Goal: Task Accomplishment & Management: Manage account settings

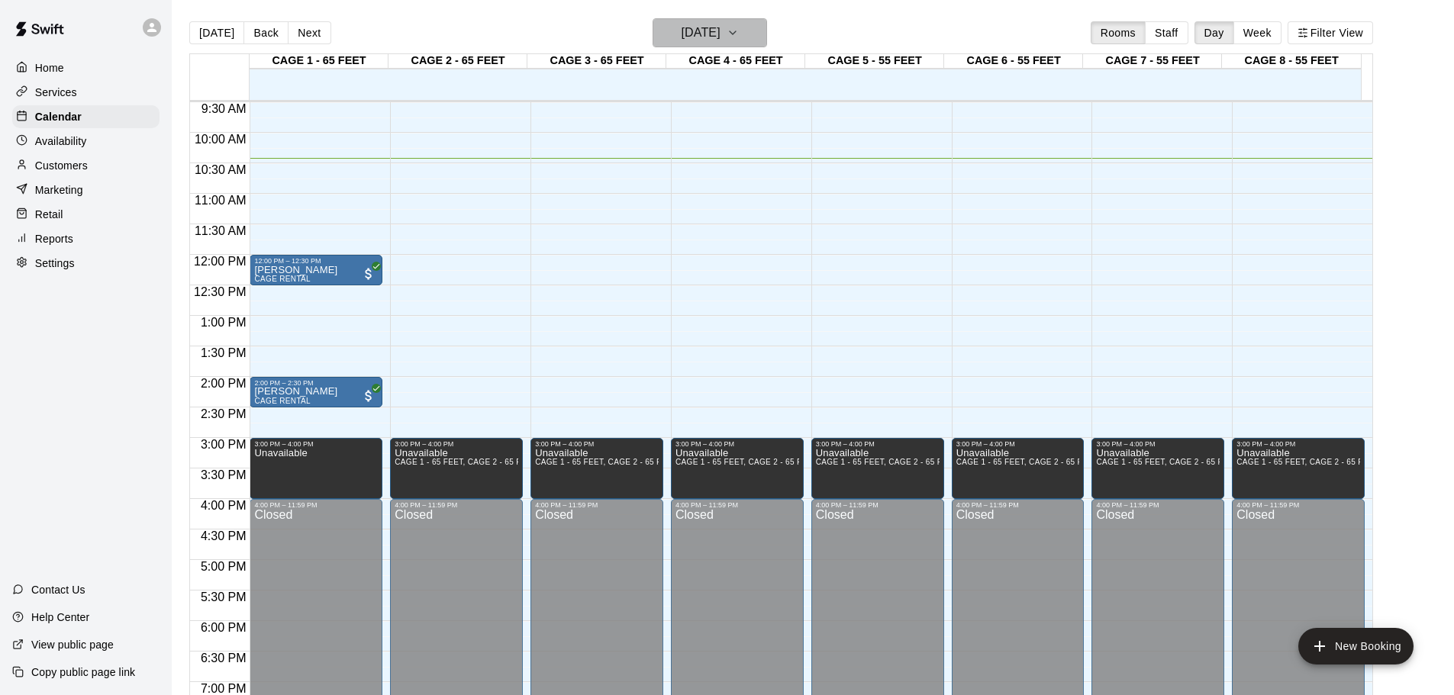
click at [739, 28] on icon "button" at bounding box center [732, 33] width 12 height 18
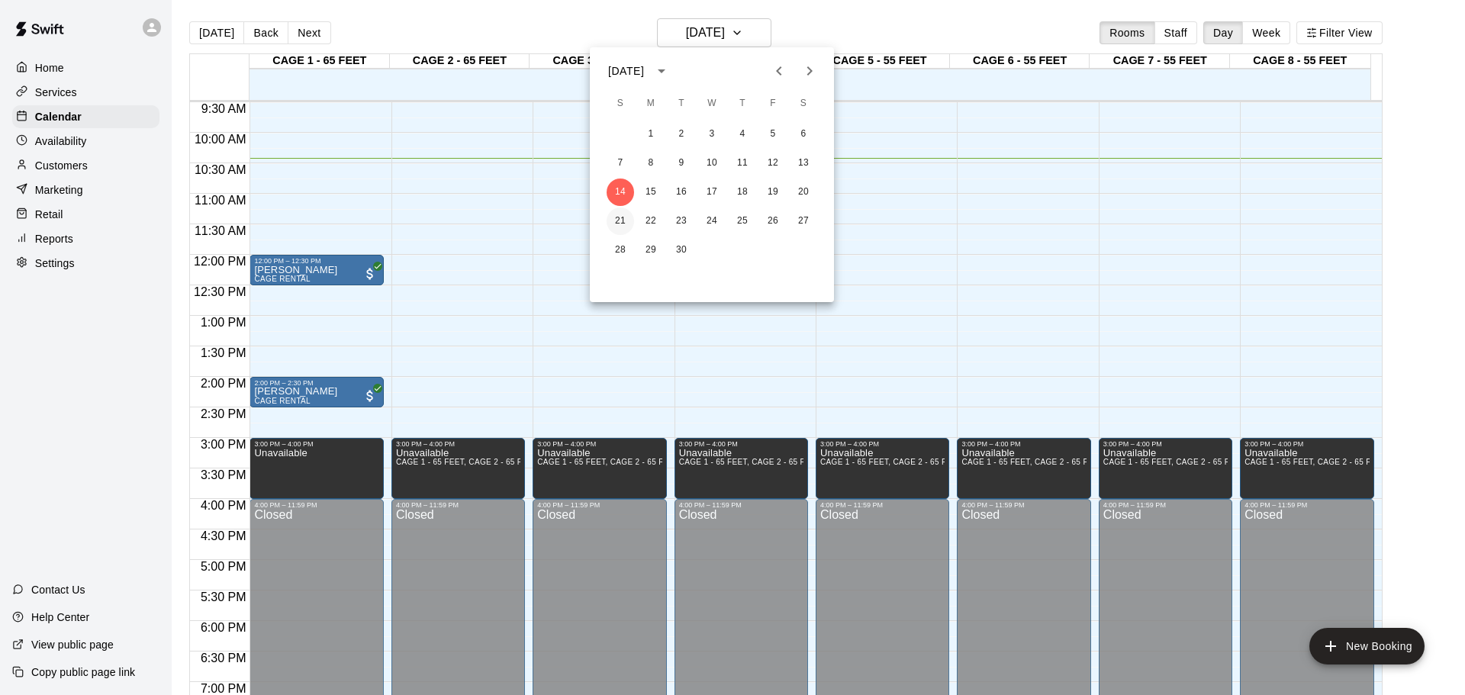
click at [614, 214] on button "21" at bounding box center [620, 221] width 27 height 27
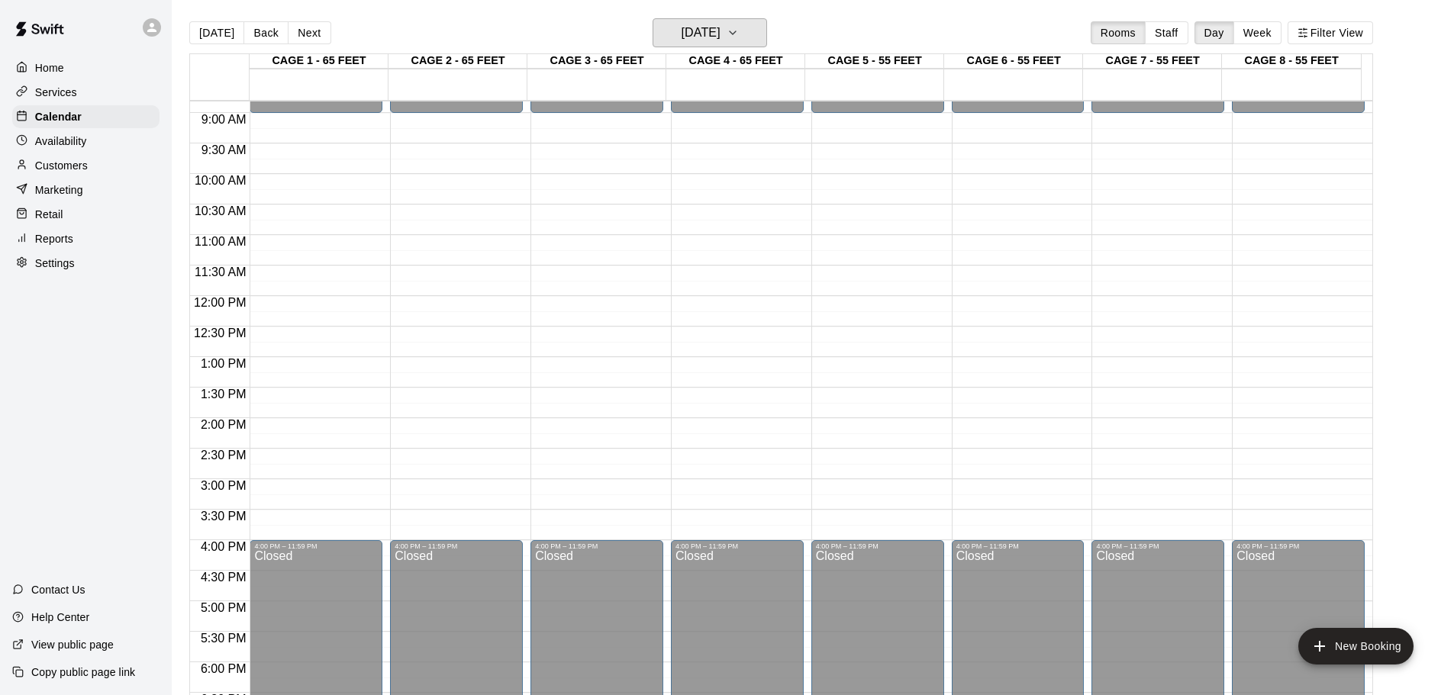
scroll to position [503, 0]
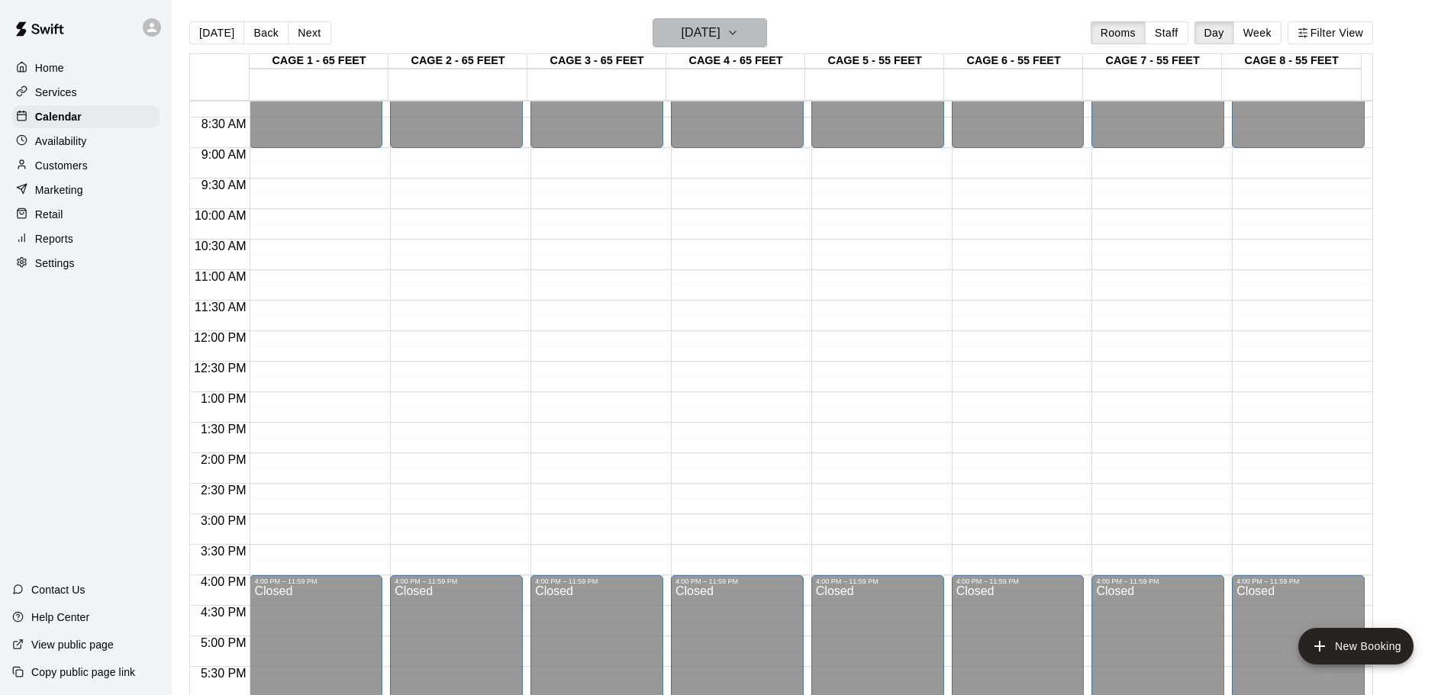
click at [739, 34] on icon "button" at bounding box center [732, 33] width 12 height 18
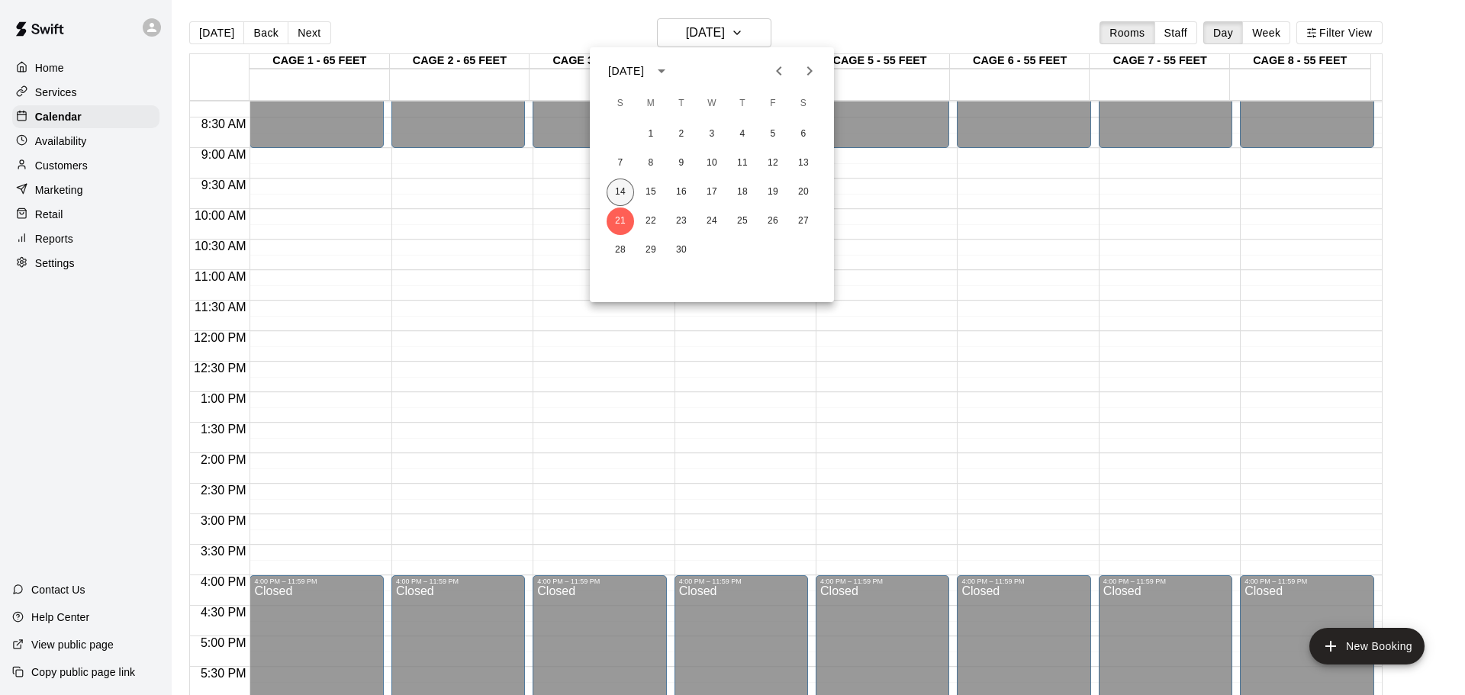
click at [627, 188] on button "14" at bounding box center [620, 192] width 27 height 27
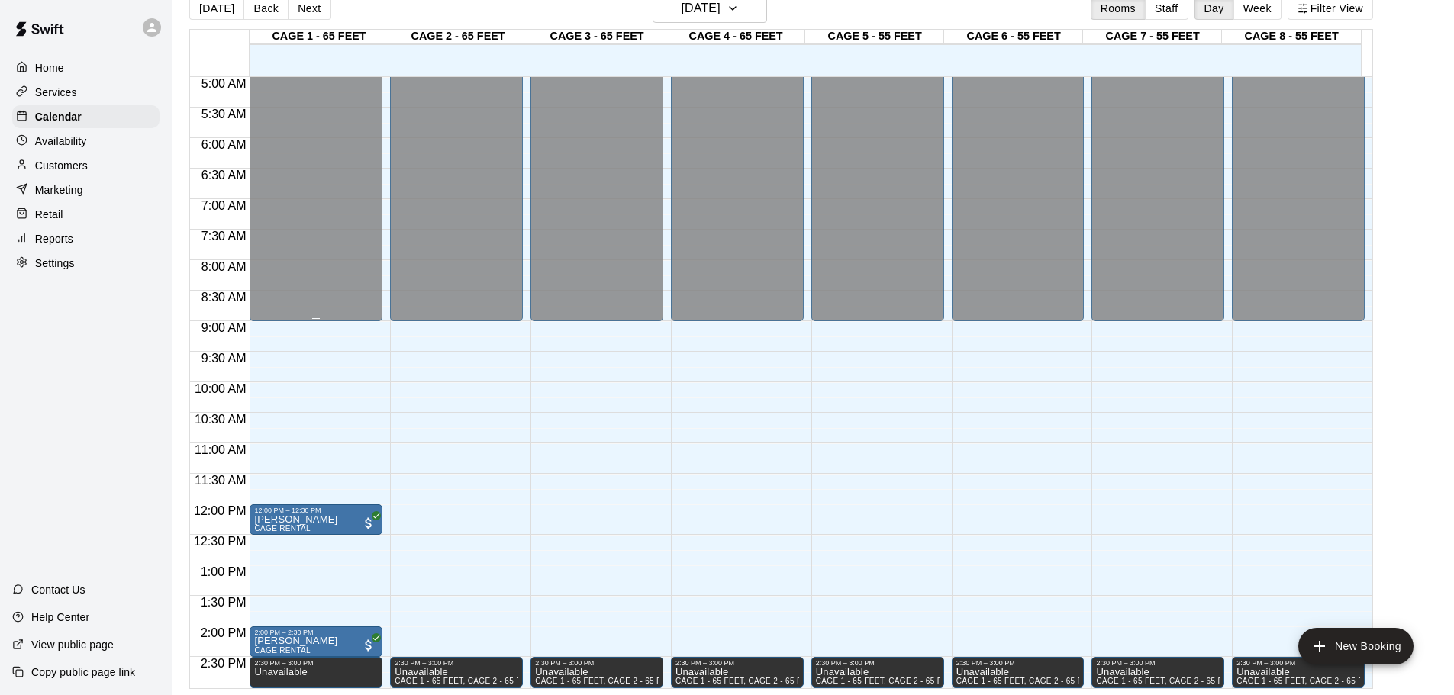
scroll to position [382, 0]
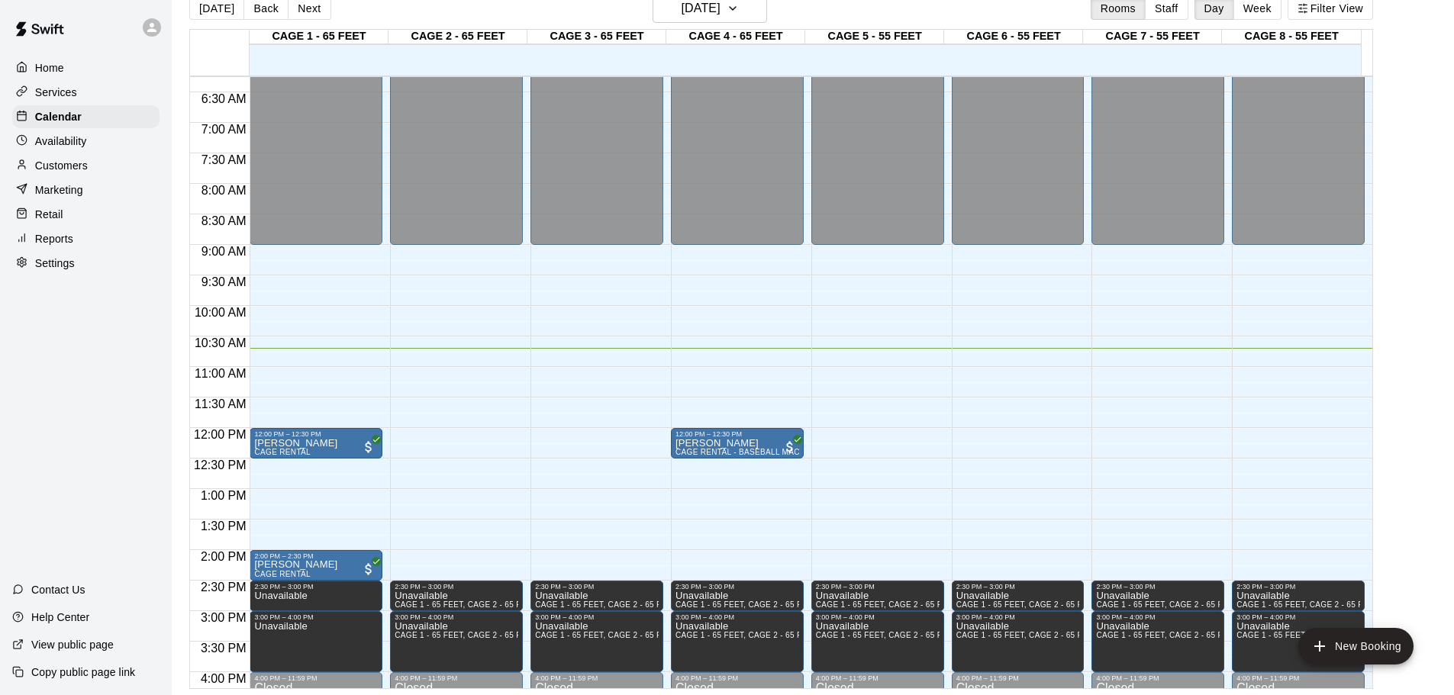
click at [67, 165] on p "Customers" at bounding box center [61, 165] width 53 height 15
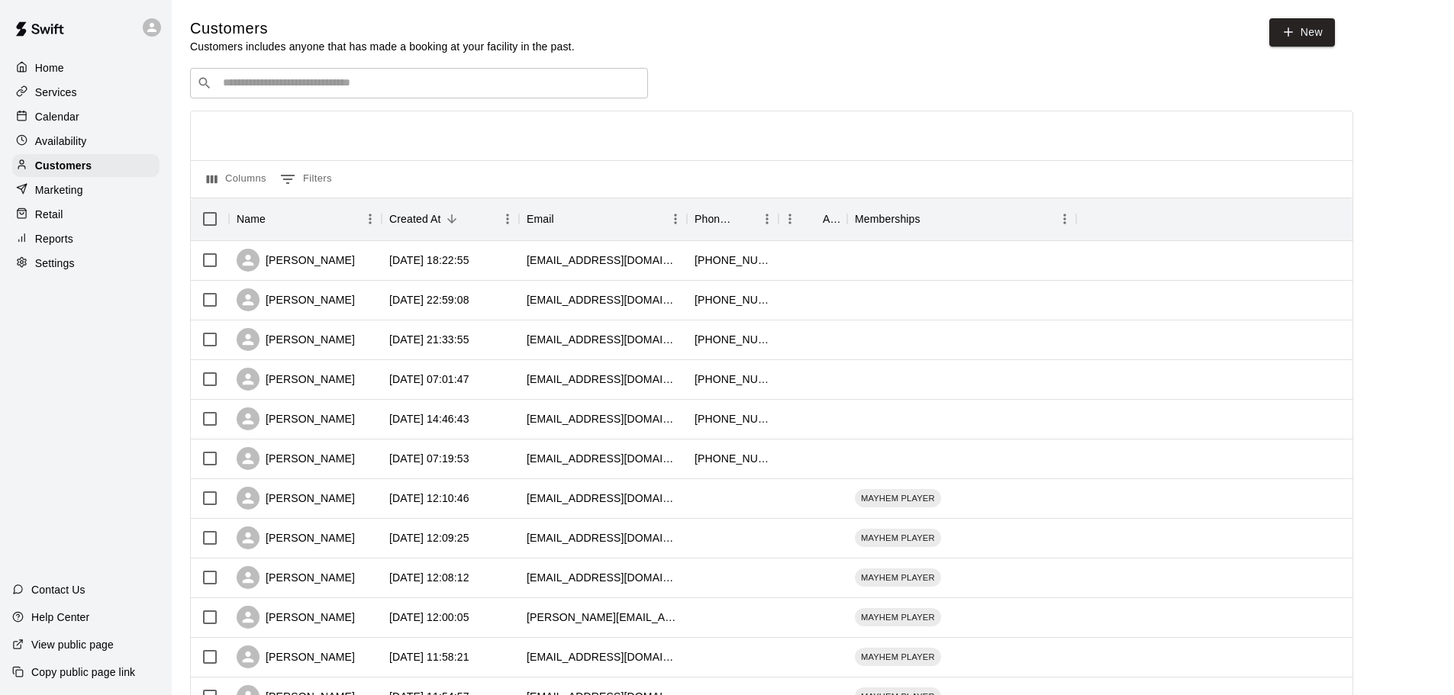
click at [250, 98] on div "​ ​" at bounding box center [419, 83] width 458 height 31
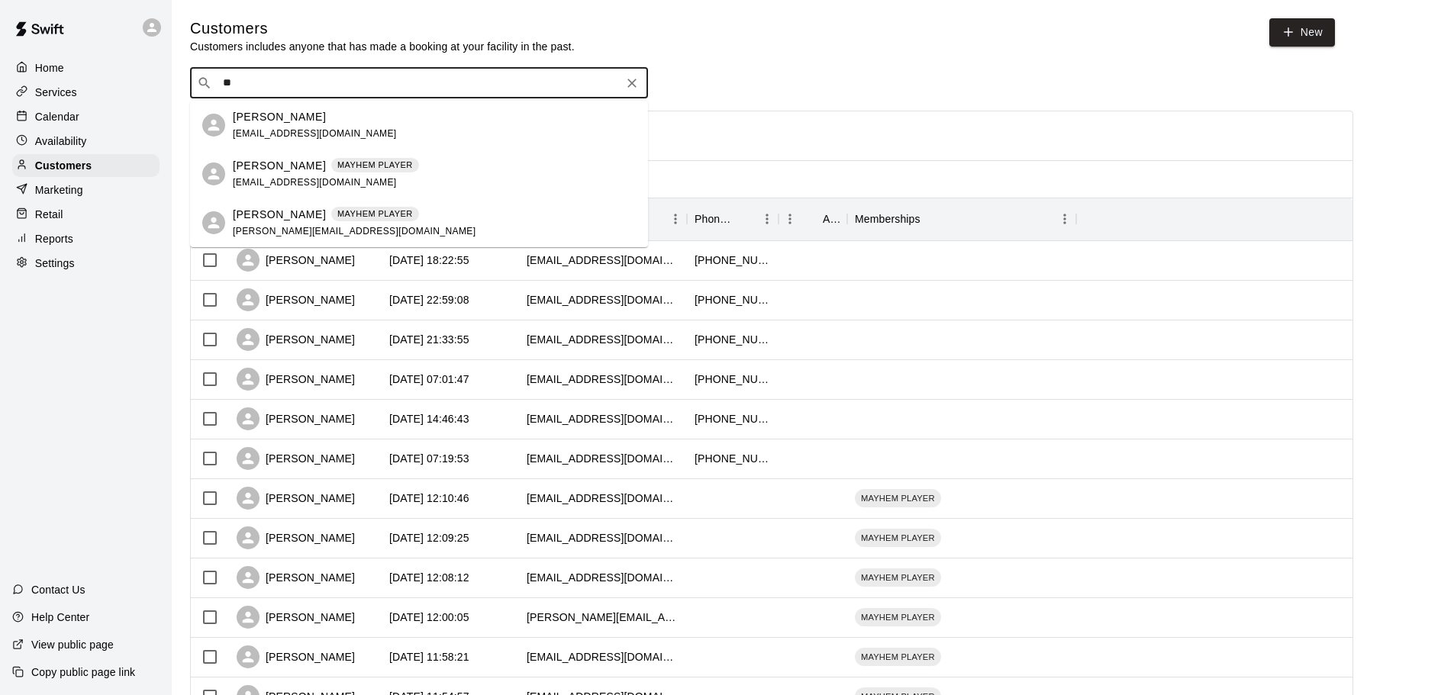
type input "*"
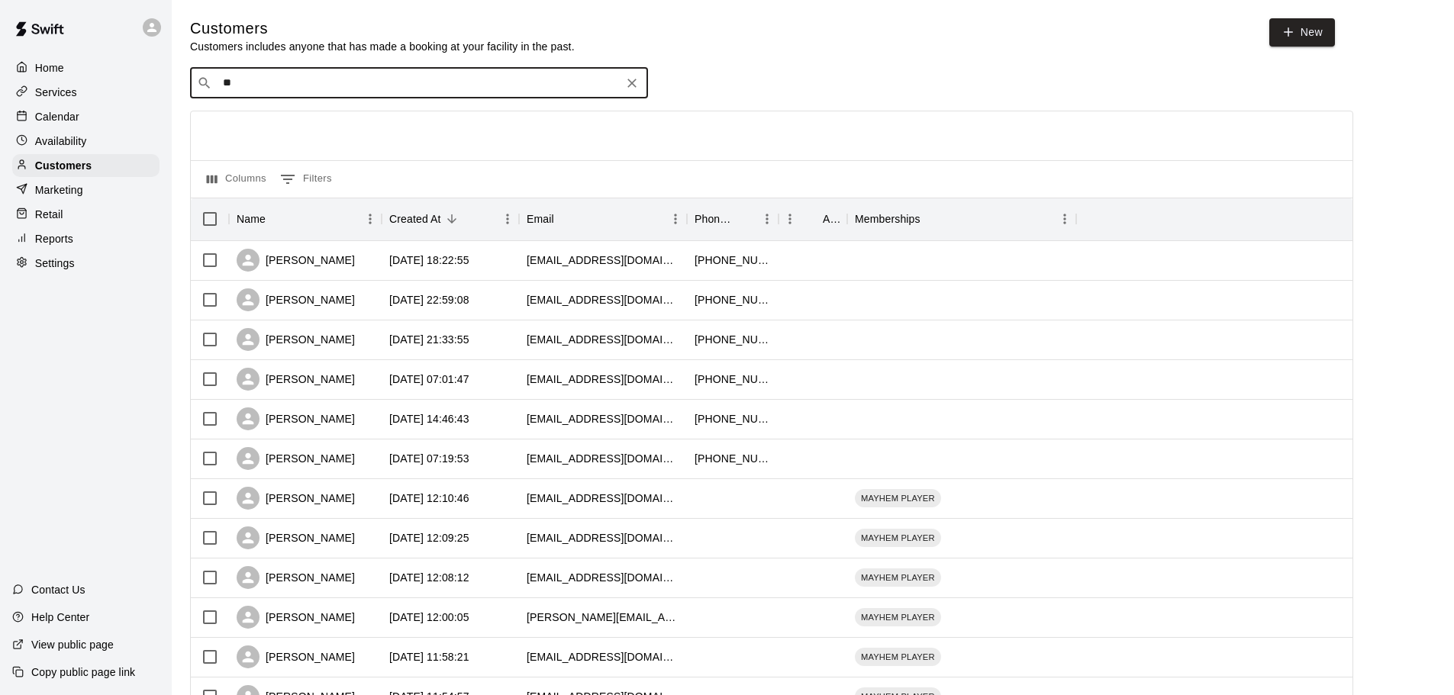
type input "*"
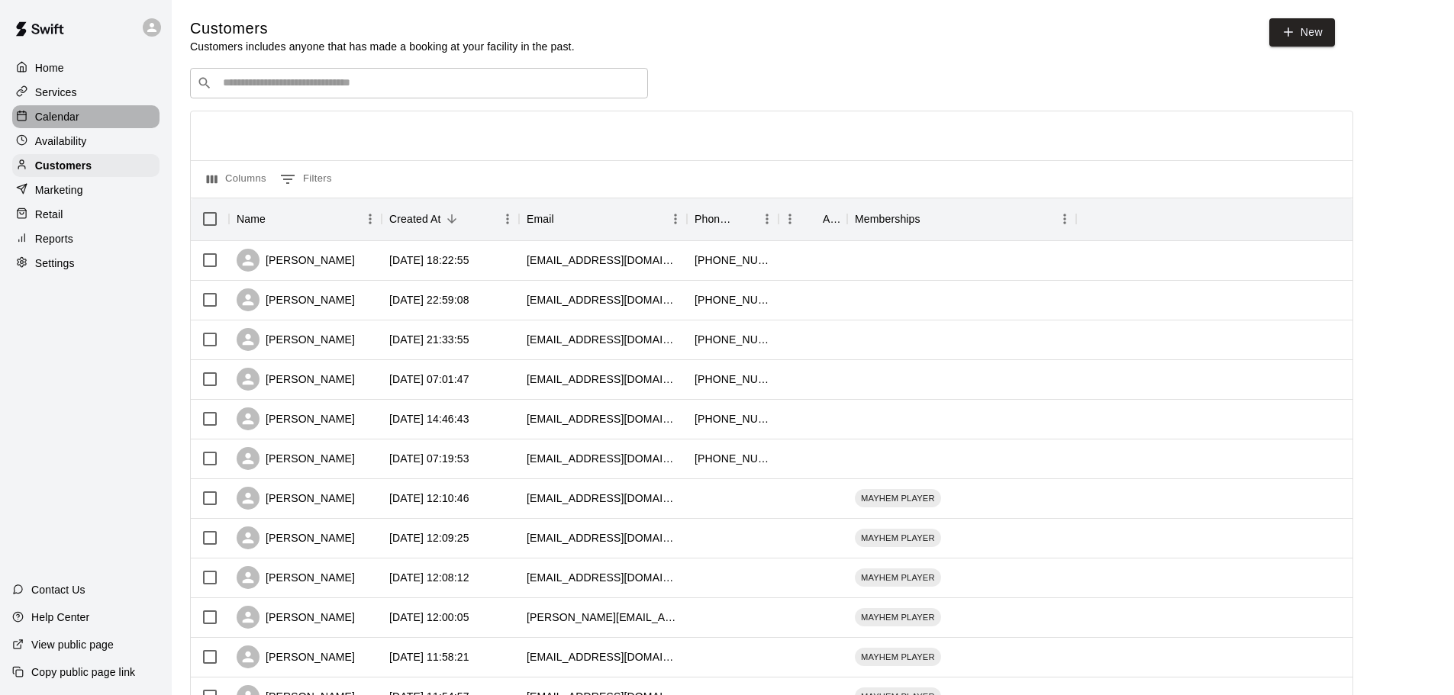
click at [48, 112] on p "Calendar" at bounding box center [57, 116] width 44 height 15
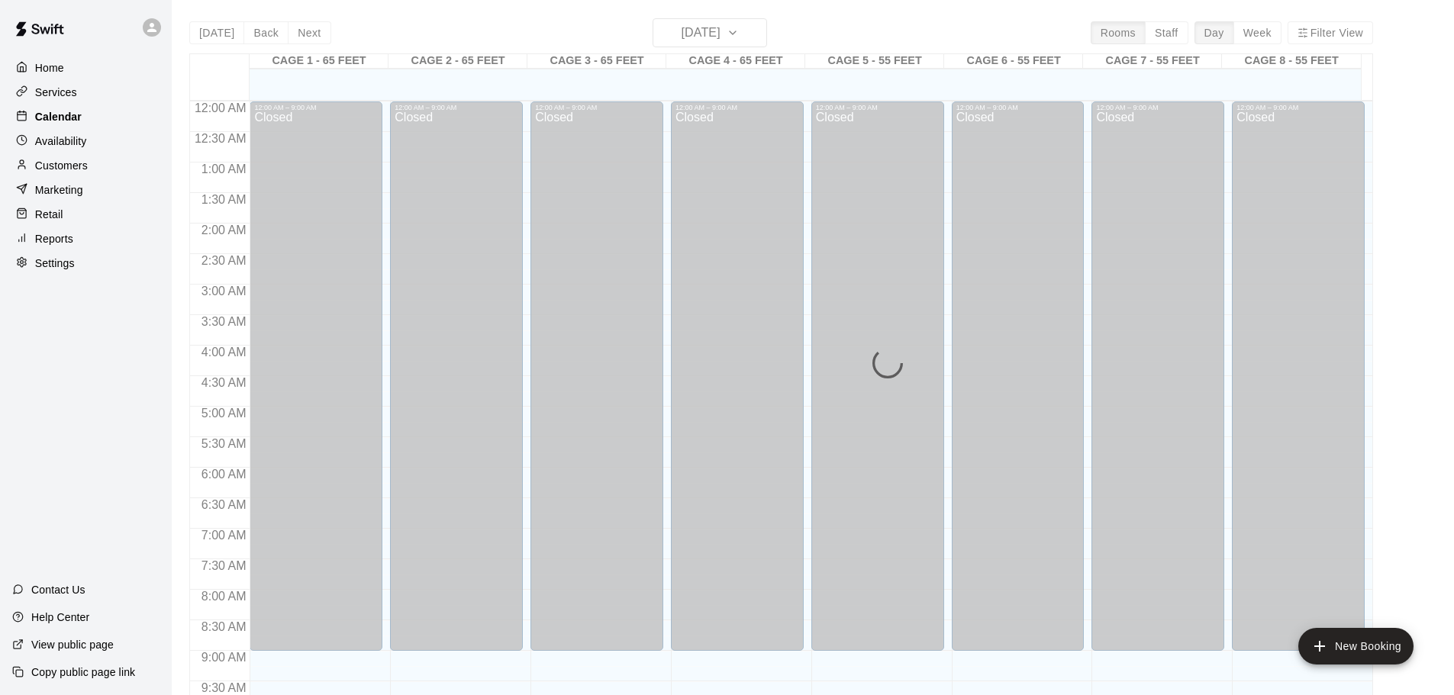
scroll to position [655, 0]
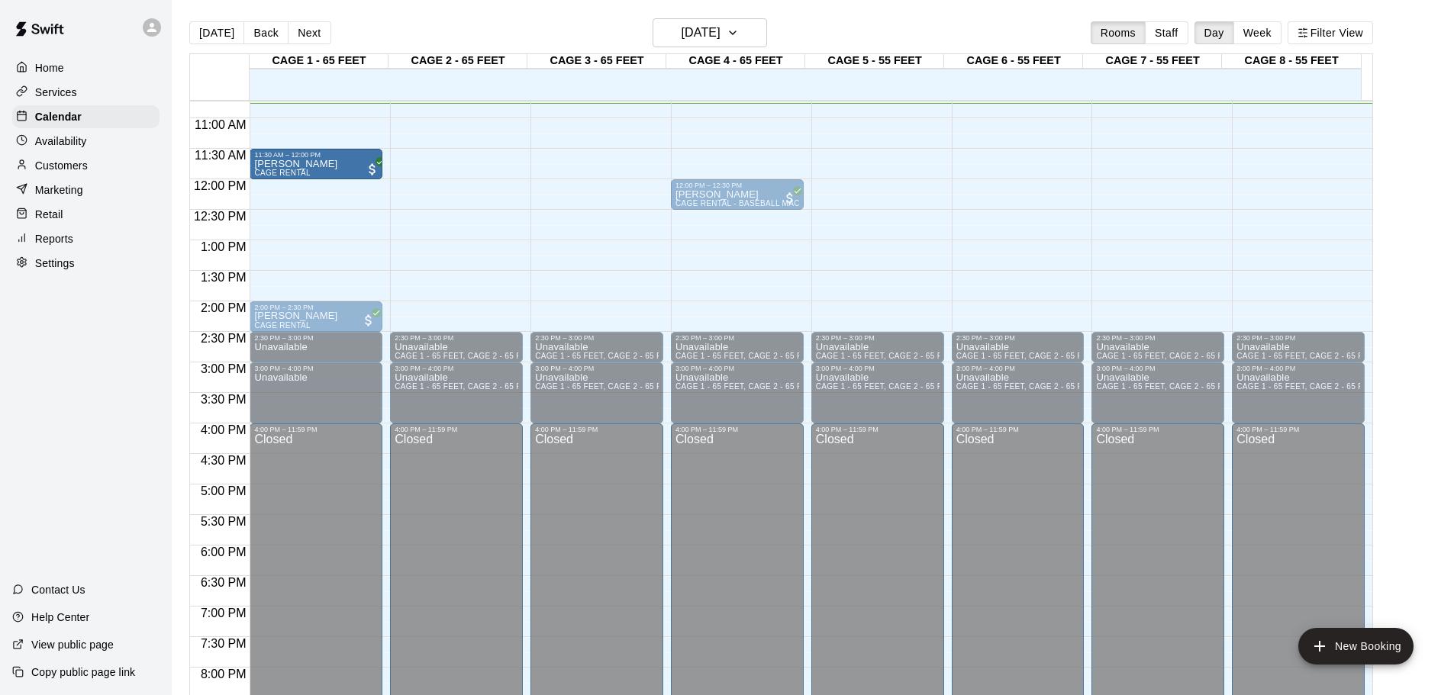
drag, startPoint x: 340, startPoint y: 198, endPoint x: 340, endPoint y: 168, distance: 29.8
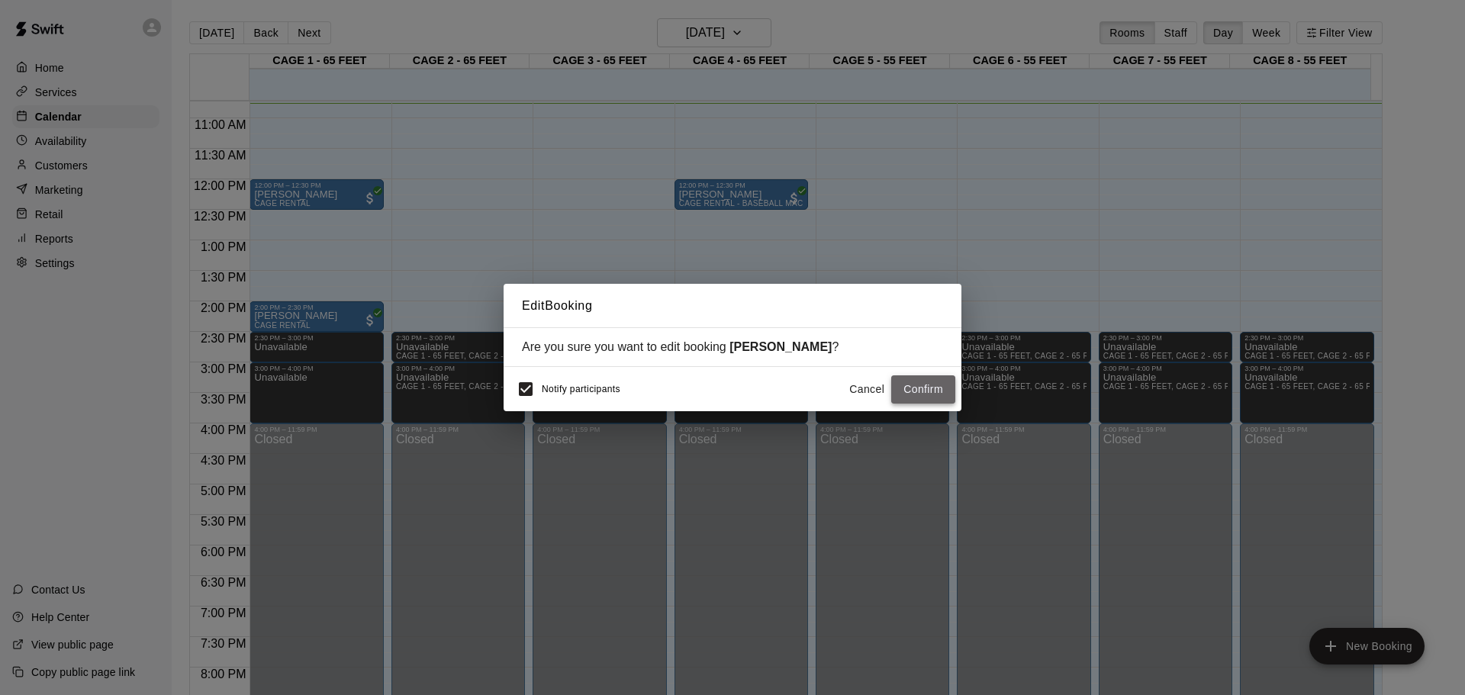
click at [934, 380] on button "Confirm" at bounding box center [923, 389] width 64 height 28
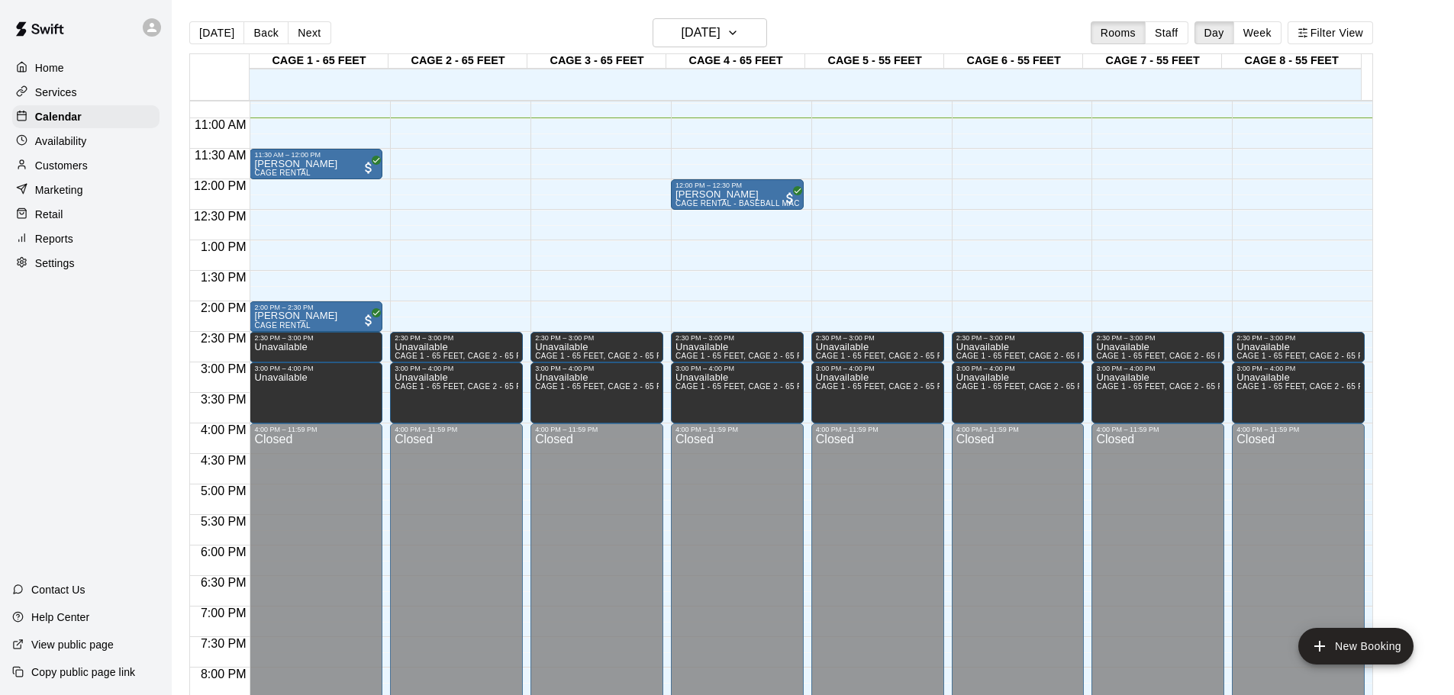
click at [75, 163] on p "Customers" at bounding box center [61, 165] width 53 height 15
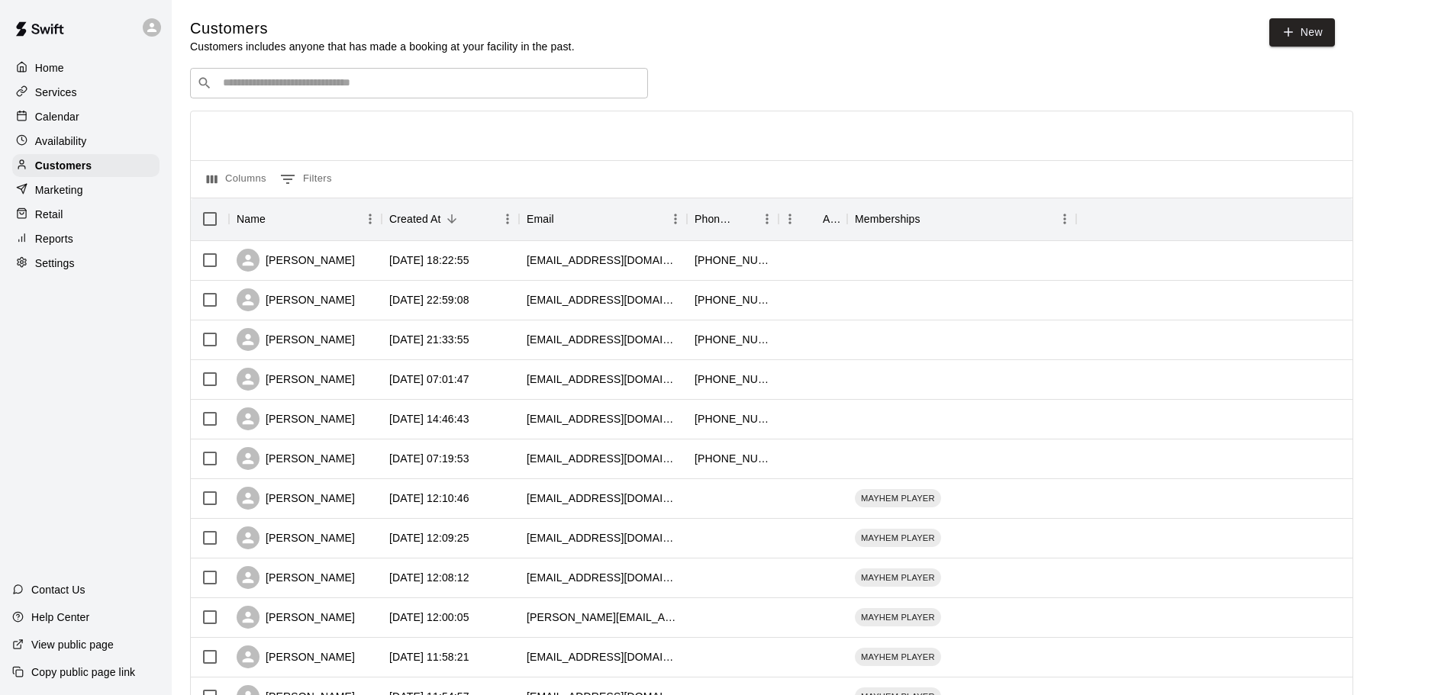
click at [306, 95] on div "​ ​" at bounding box center [419, 83] width 458 height 31
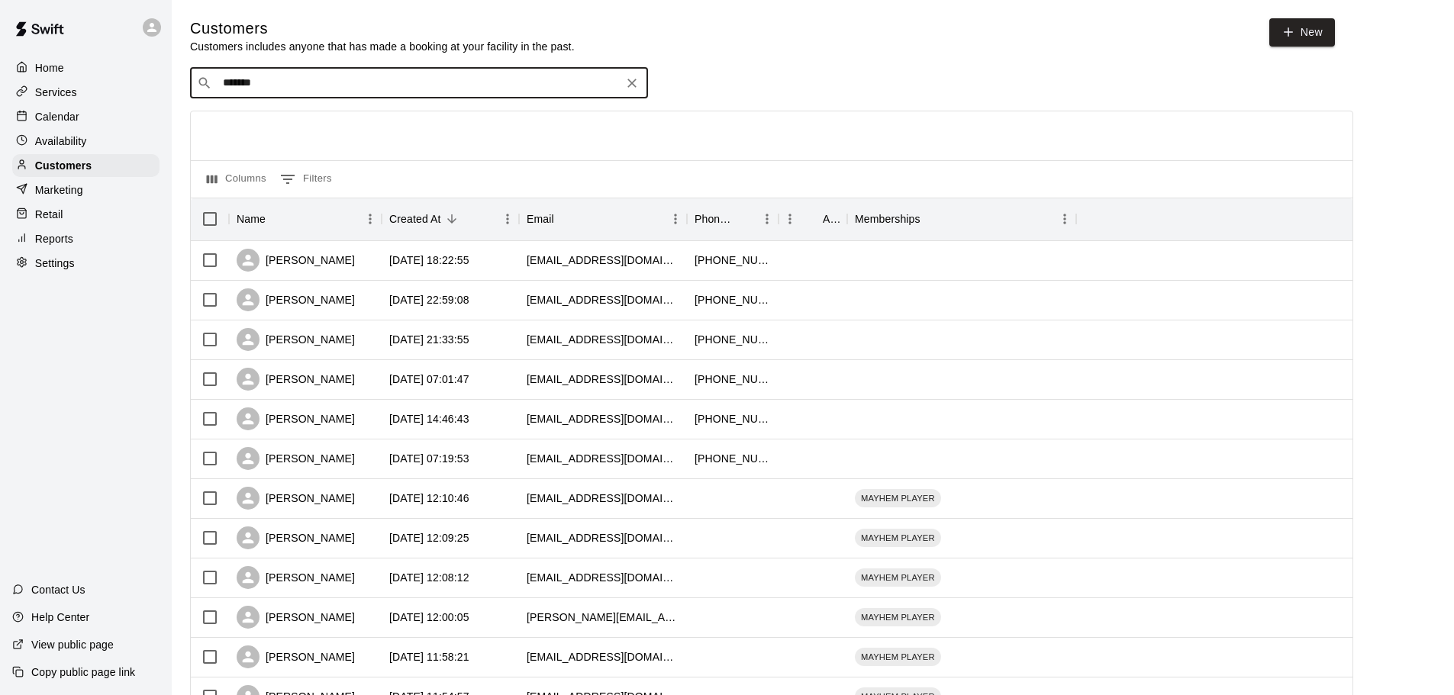
type input "*******"
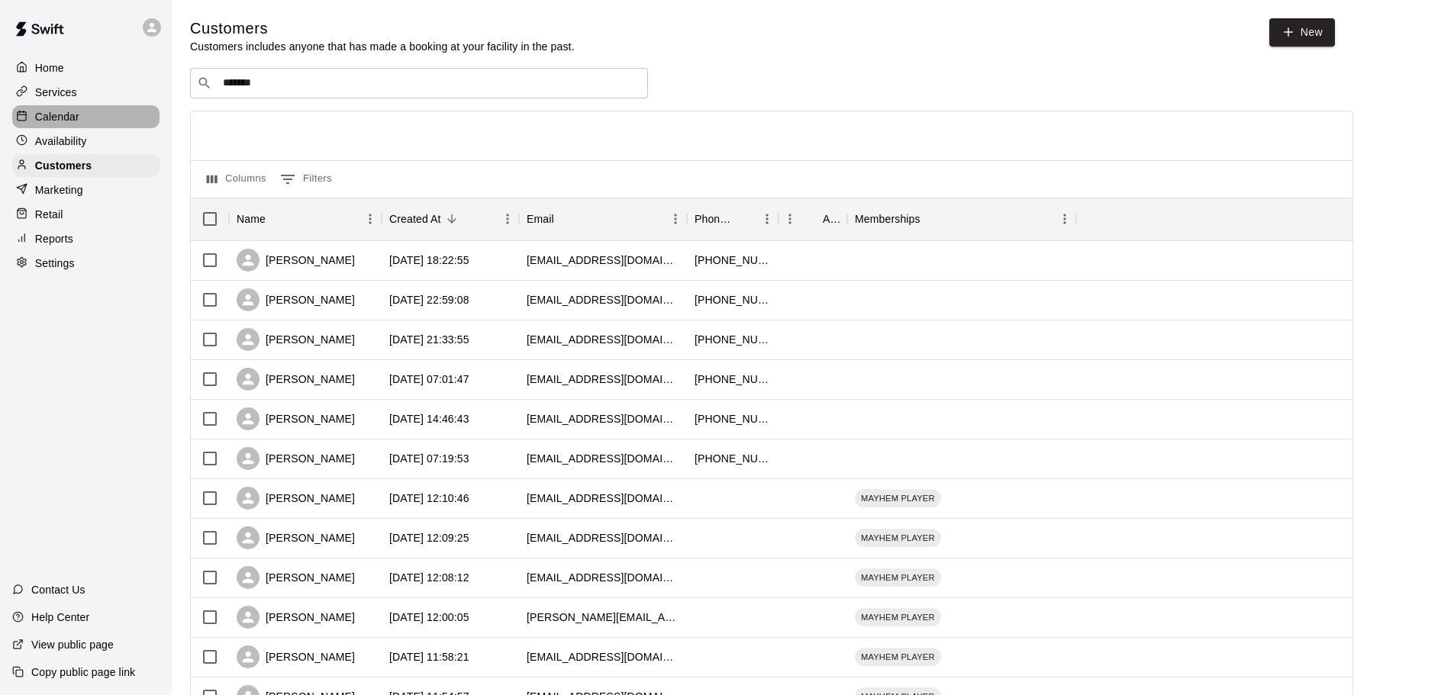
click at [54, 121] on p "Calendar" at bounding box center [57, 116] width 44 height 15
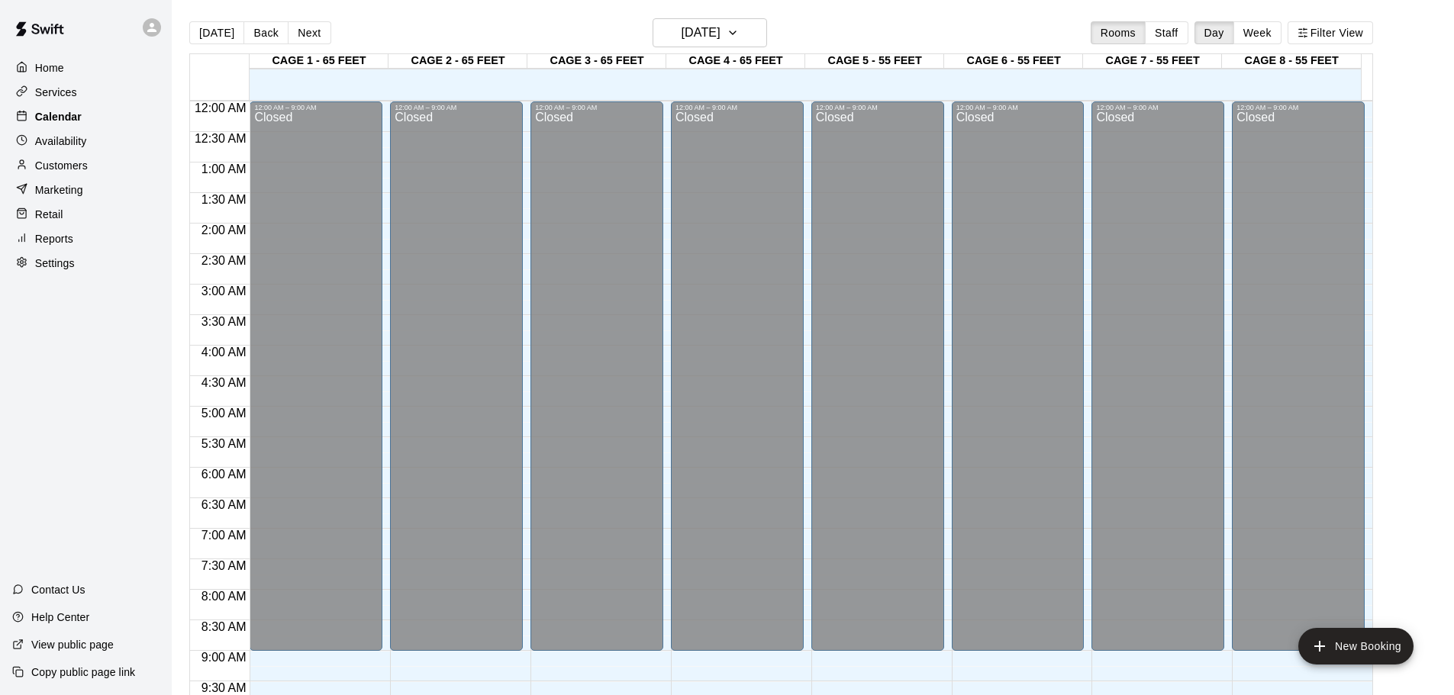
scroll to position [672, 0]
